Goal: Navigation & Orientation: Go to known website

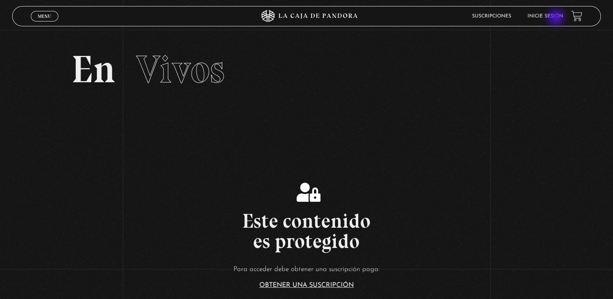
click at [557, 19] on link "Inicie sesión" at bounding box center [546, 16] width 36 height 5
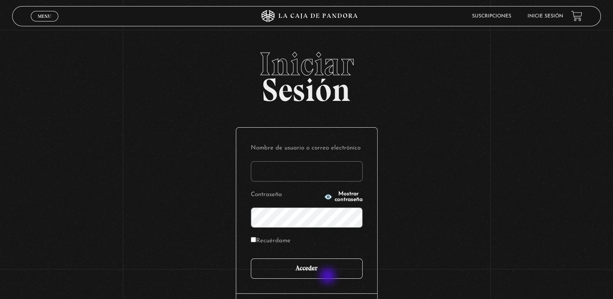
type input "[EMAIL_ADDRESS][DOMAIN_NAME]"
click at [329, 277] on input "Acceder" at bounding box center [307, 269] width 112 height 20
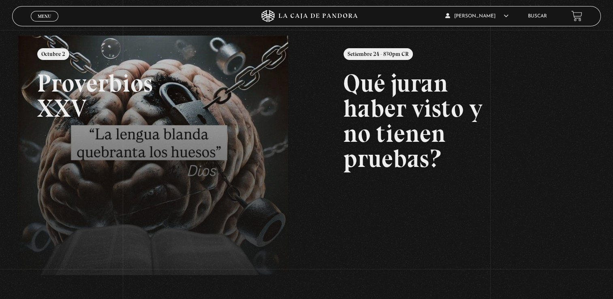
scroll to position [94, 0]
